Goal: Information Seeking & Learning: Learn about a topic

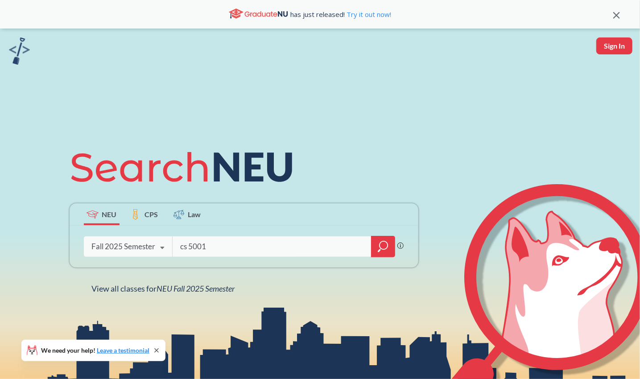
type input "cs 5001"
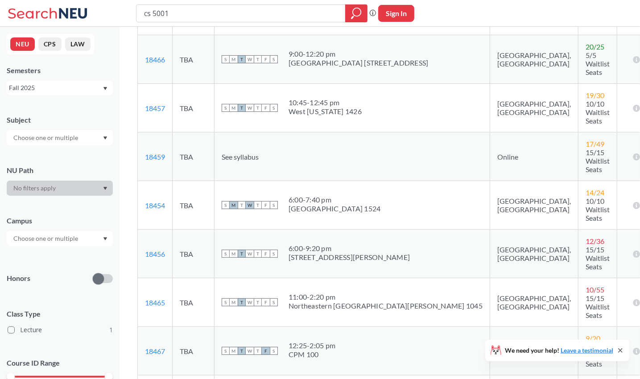
scroll to position [289, 0]
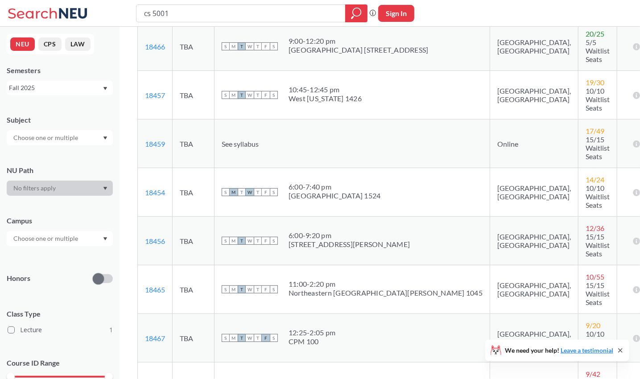
click at [179, 4] on div "cs 5001 Phrase search guarantees the exact search appears in the results. Ex. I…" at bounding box center [320, 13] width 640 height 27
click at [173, 18] on input "cs 5001" at bounding box center [241, 13] width 196 height 15
type input "INFO 5002"
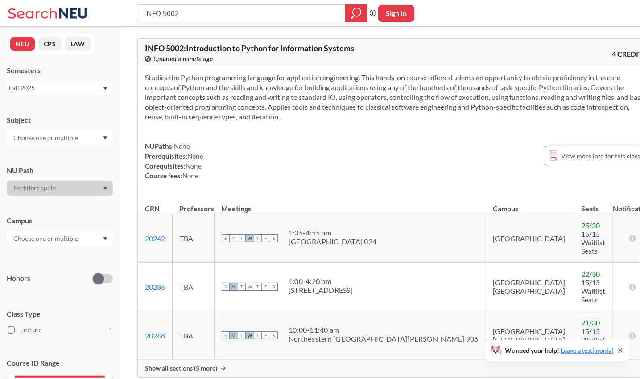
click at [185, 365] on span "Show all sections (5 more)" at bounding box center [181, 369] width 72 height 8
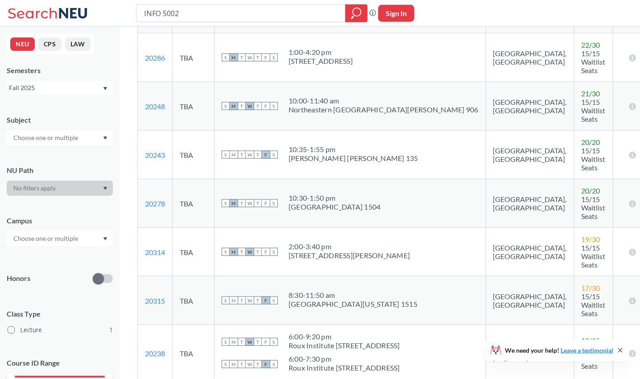
scroll to position [230, 0]
